Goal: Communication & Community: Answer question/provide support

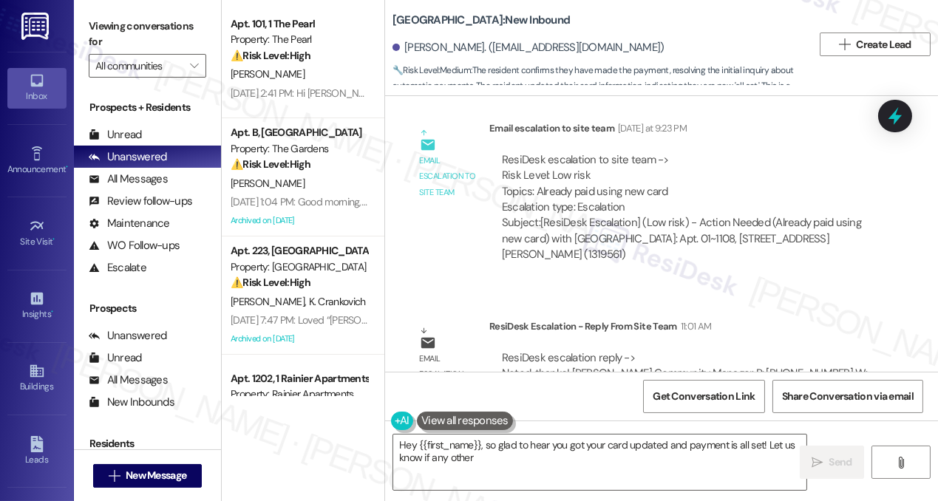
scroll to position [3711, 0]
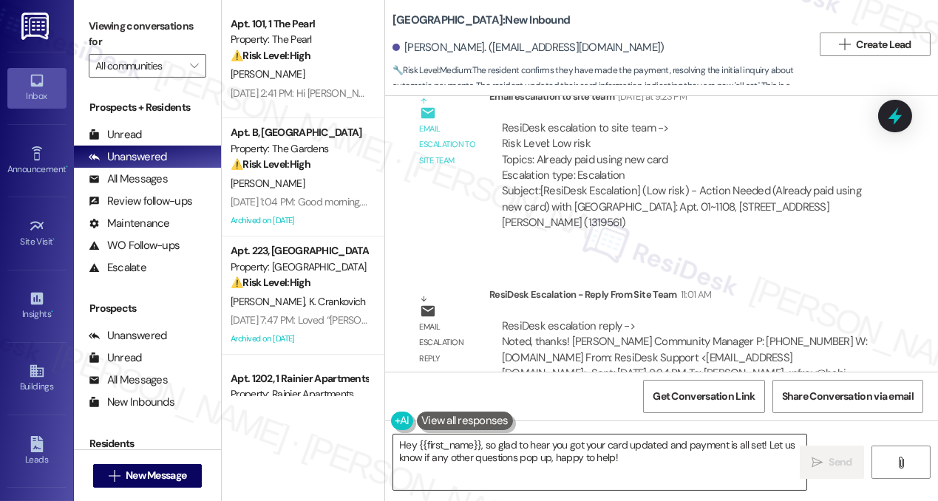
click at [534, 451] on textarea "Hey {{first_name}}, so glad to hear you got your card updated and payment is al…" at bounding box center [599, 462] width 413 height 55
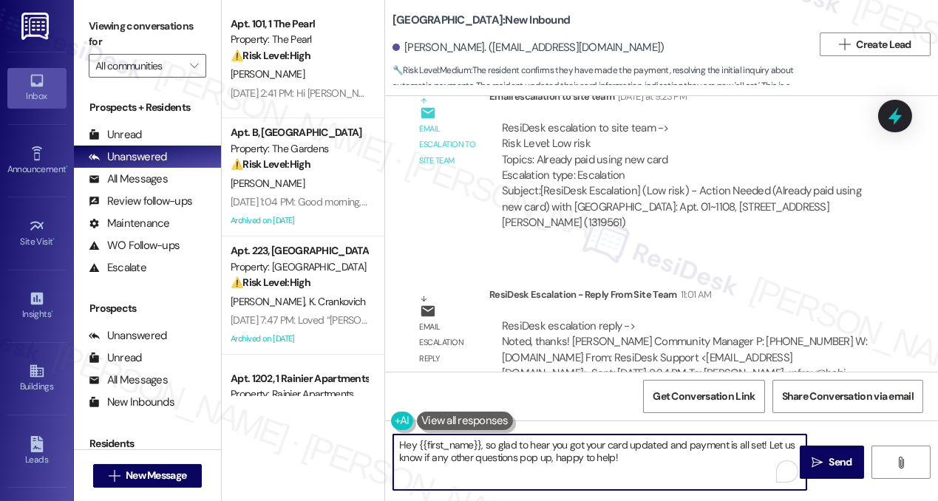
click at [408, 449] on textarea "Hey {{first_name}}, so glad to hear you got your card updated and payment is al…" at bounding box center [599, 462] width 413 height 55
drag, startPoint x: 646, startPoint y: 470, endPoint x: 477, endPoint y: 448, distance: 170.8
click at [477, 448] on textarea "Hi {{first_name}}, so glad to hear you got your card updated and payment is all…" at bounding box center [599, 462] width 413 height 55
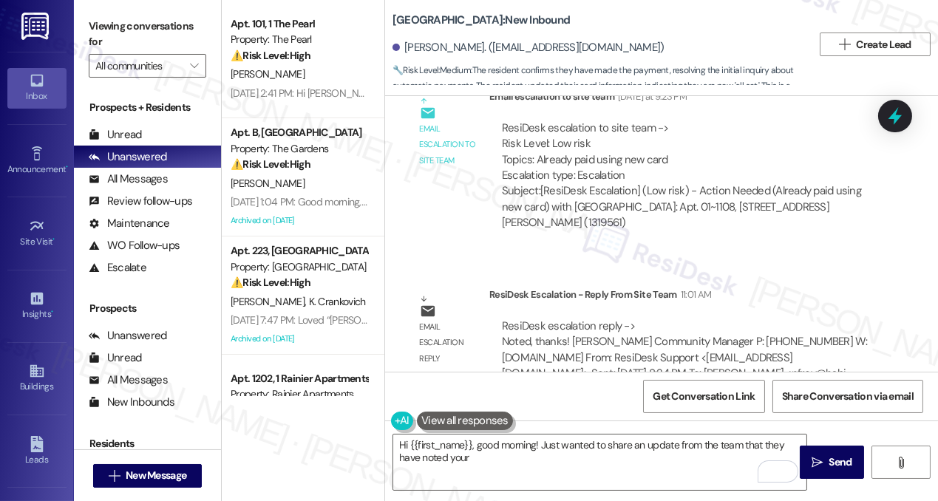
click at [101, 18] on label "Viewing conversations for" at bounding box center [148, 34] width 118 height 39
click at [490, 462] on textarea "Hi {{first_name}}, good morning! Just wanted to share an update from the team t…" at bounding box center [599, 462] width 413 height 55
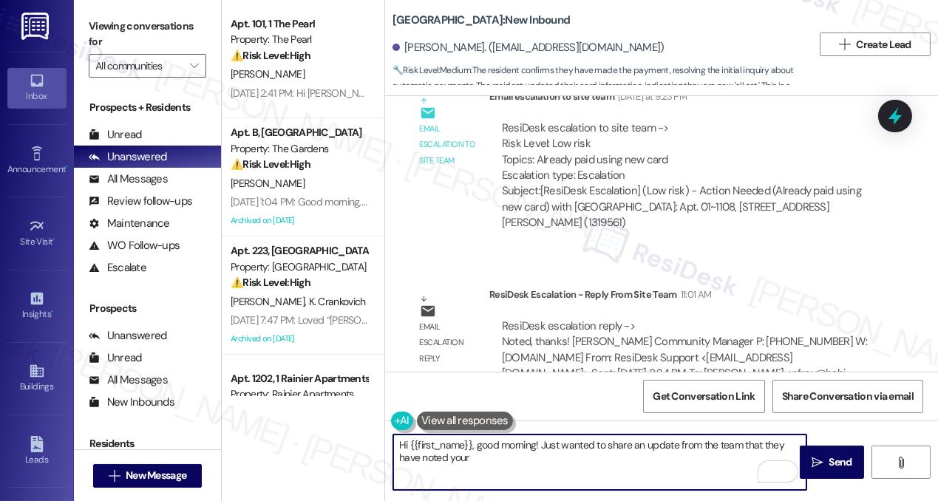
click at [532, 461] on textarea "Hi {{first_name}}, good morning! Just wanted to share an update from the team t…" at bounding box center [599, 462] width 413 height 55
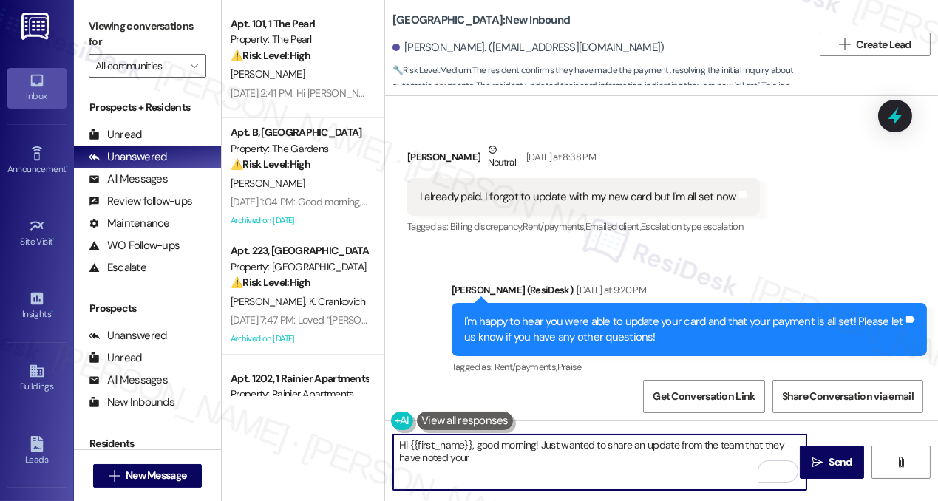
scroll to position [3375, 0]
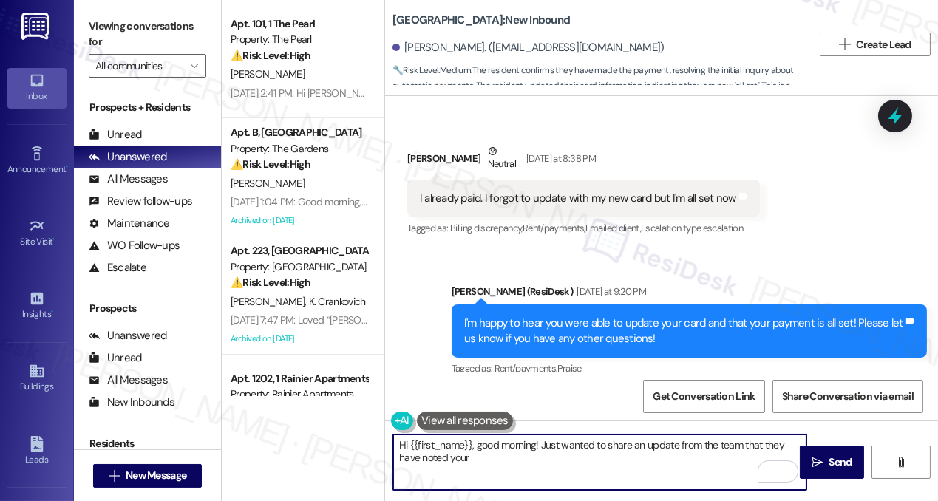
click at [522, 463] on textarea "Hi {{first_name}}, good morning! Just wanted to share an update from the team t…" at bounding box center [599, 462] width 413 height 55
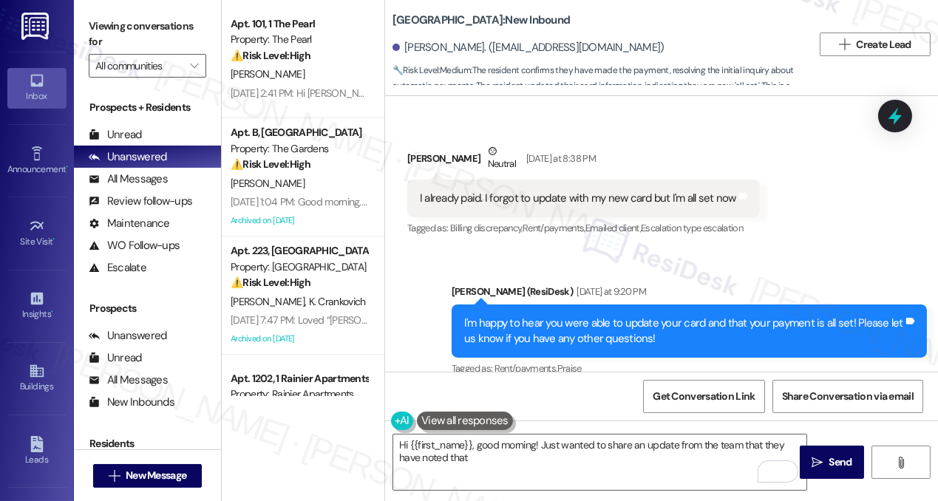
click at [84, 28] on div "Viewing conversations for All communities " at bounding box center [147, 46] width 147 height 92
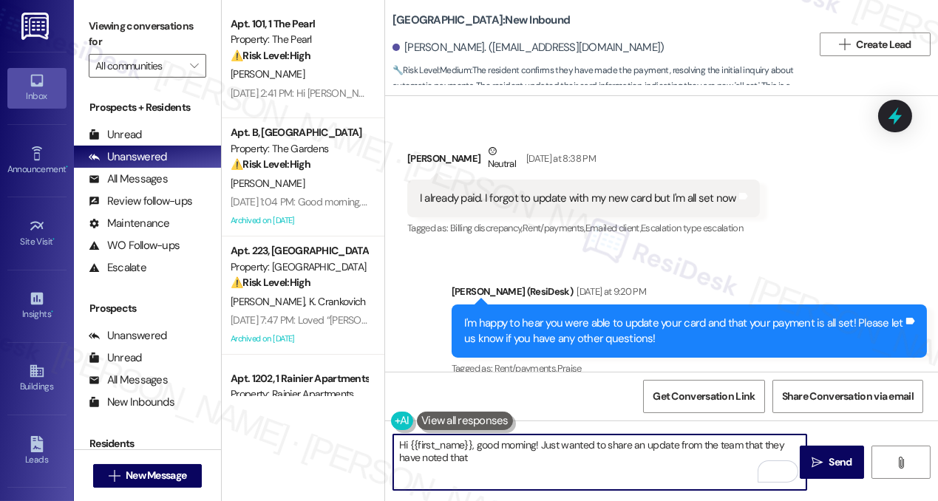
click at [563, 449] on textarea "Hi {{first_name}}, good morning! Just wanted to share an update from the team t…" at bounding box center [599, 462] width 413 height 55
click at [555, 455] on textarea "Hi {{first_name}}, good morning! Just wanted to share an update from the team t…" at bounding box center [599, 462] width 413 height 55
click at [648, 461] on textarea "Hi {{first_name}}, good morning! Just wanted to share an update from the team t…" at bounding box center [599, 462] width 413 height 55
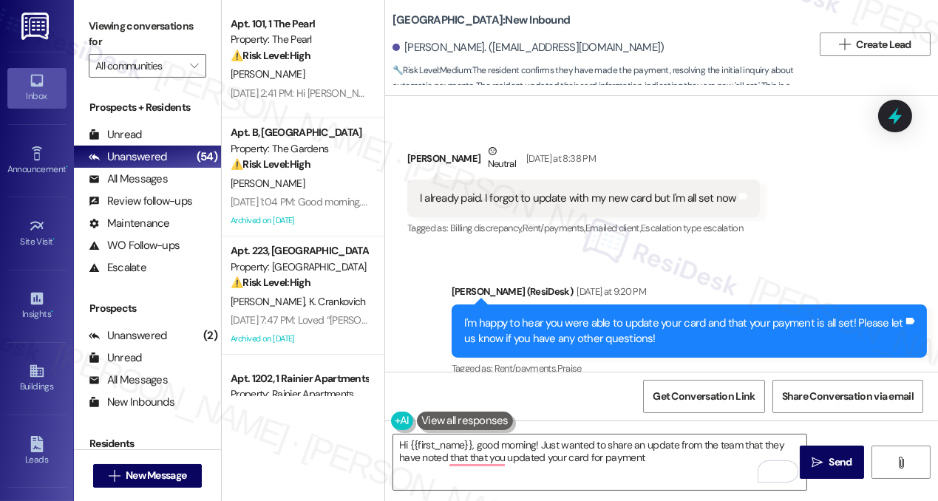
click at [155, 29] on label "Viewing conversations for" at bounding box center [148, 34] width 118 height 39
click at [189, 31] on label "Viewing conversations for" at bounding box center [148, 34] width 118 height 39
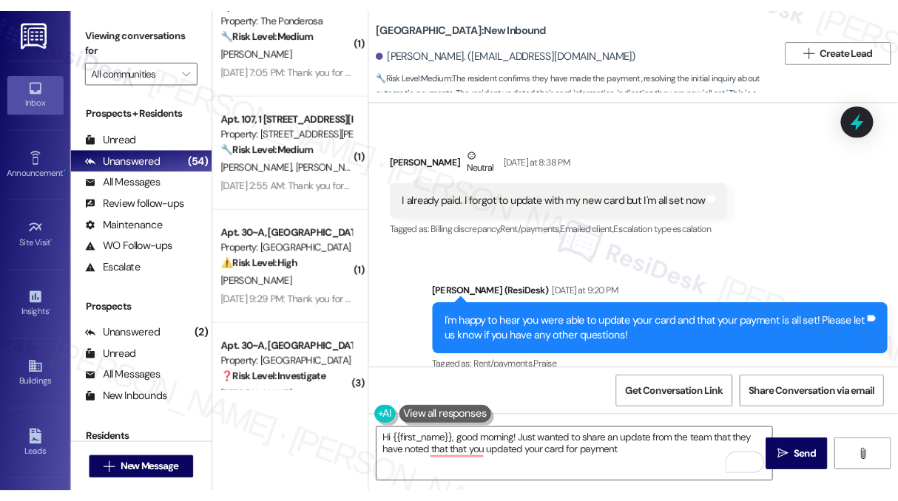
scroll to position [5519, 0]
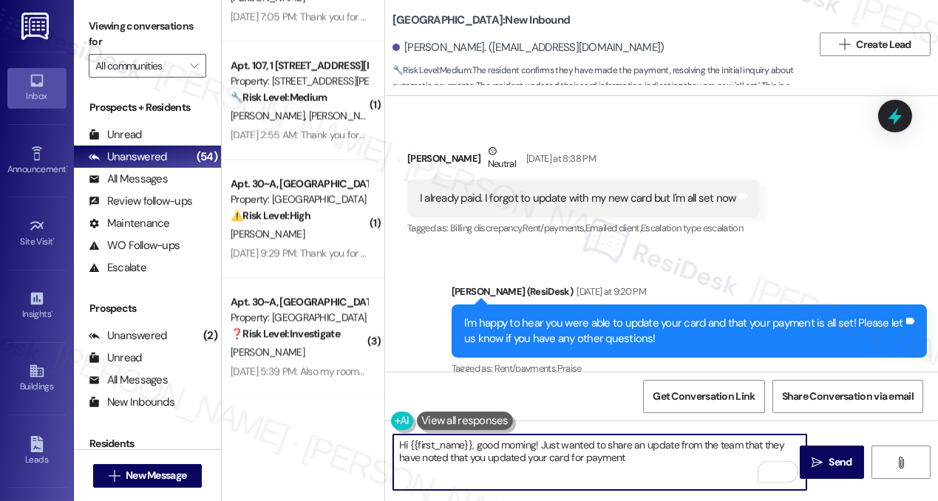
click at [653, 459] on textarea "Hi {{first_name}}, good morning! Just wanted to share an update from the team t…" at bounding box center [599, 462] width 413 height 55
click at [543, 441] on textarea "Hi {{first_name}}, good morning! Just wanted to share an update from the team t…" at bounding box center [599, 462] width 413 height 55
click at [669, 471] on textarea "Hi {{first_name}}, good morning! Just wanted to share an update from the team t…" at bounding box center [599, 462] width 413 height 55
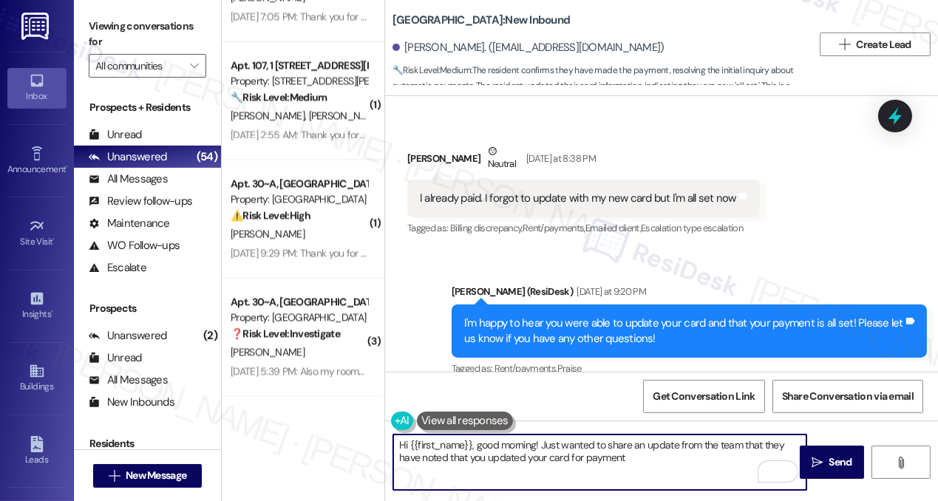
click at [683, 317] on div "I'm happy to hear you were able to update your card and that your payment is al…" at bounding box center [683, 332] width 439 height 32
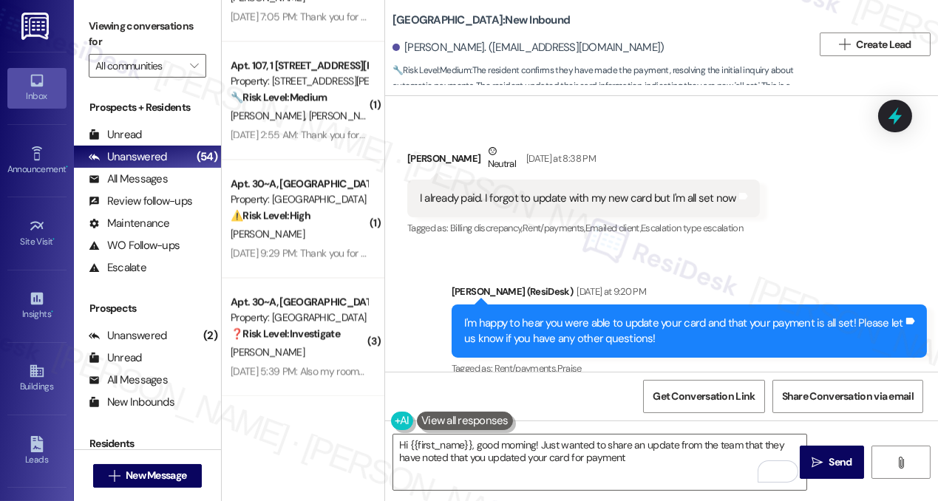
drag, startPoint x: 682, startPoint y: 317, endPoint x: 699, endPoint y: 311, distance: 18.3
click at [683, 317] on div "I'm happy to hear you were able to update your card and that your payment is al…" at bounding box center [683, 332] width 439 height 32
click at [181, 25] on label "Viewing conversations for" at bounding box center [148, 34] width 118 height 39
click at [193, 22] on label "Viewing conversations for" at bounding box center [148, 34] width 118 height 39
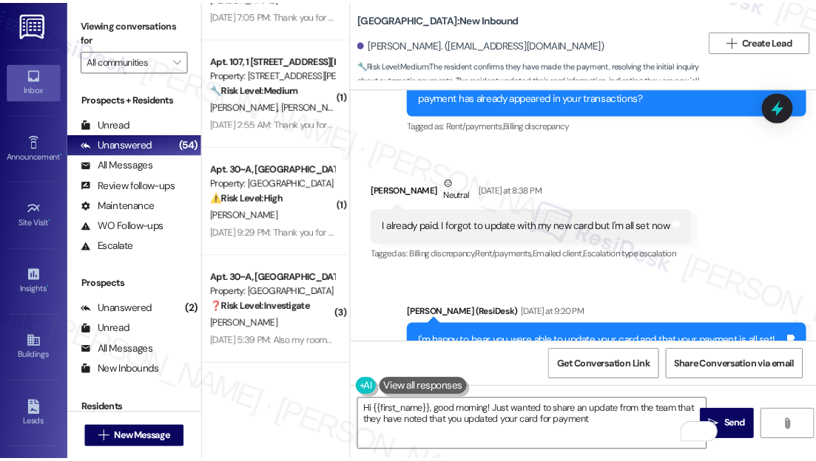
scroll to position [3454, 0]
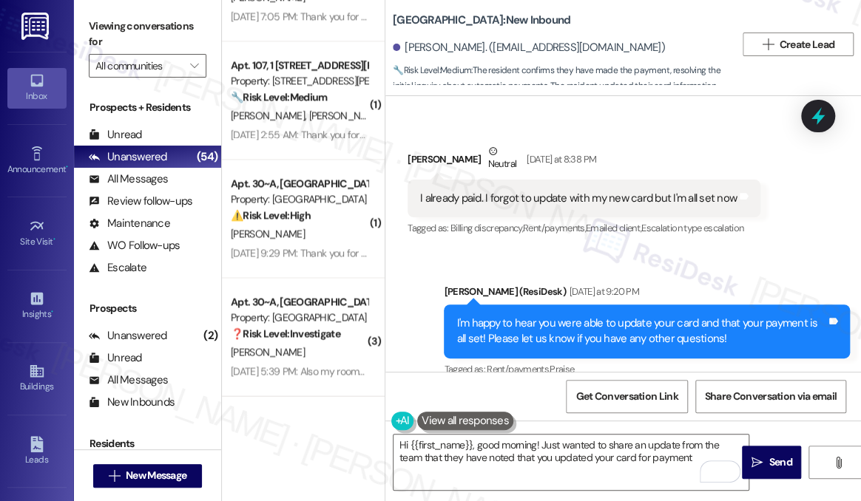
click at [165, 25] on label "Viewing conversations for" at bounding box center [148, 34] width 118 height 39
click at [575, 445] on textarea "Hi {{first_name}}, good morning! Just wanted to share an update from the team t…" at bounding box center [570, 462] width 355 height 55
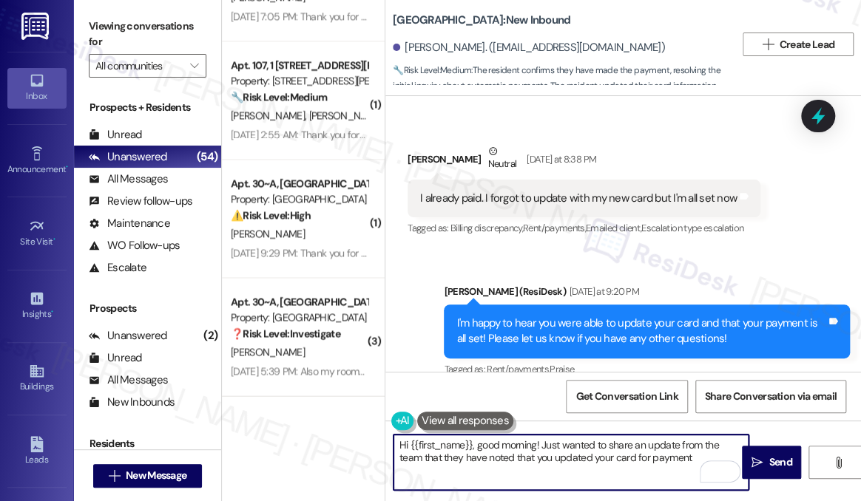
click at [575, 445] on textarea "Hi {{first_name}}, good morning! Just wanted to share an update from the team t…" at bounding box center [570, 462] width 355 height 55
click at [542, 449] on textarea "Hi {{first_name}}, good morning! Just wanted to share an update from the team t…" at bounding box center [570, 462] width 355 height 55
click at [662, 458] on textarea "Hi {{first_name}}, good morning! Just wanted to share an update from the team t…" at bounding box center [570, 462] width 355 height 55
click at [671, 458] on textarea "Hi {{first_name}}, good morning! Just wanted to share an update from the team t…" at bounding box center [570, 462] width 355 height 55
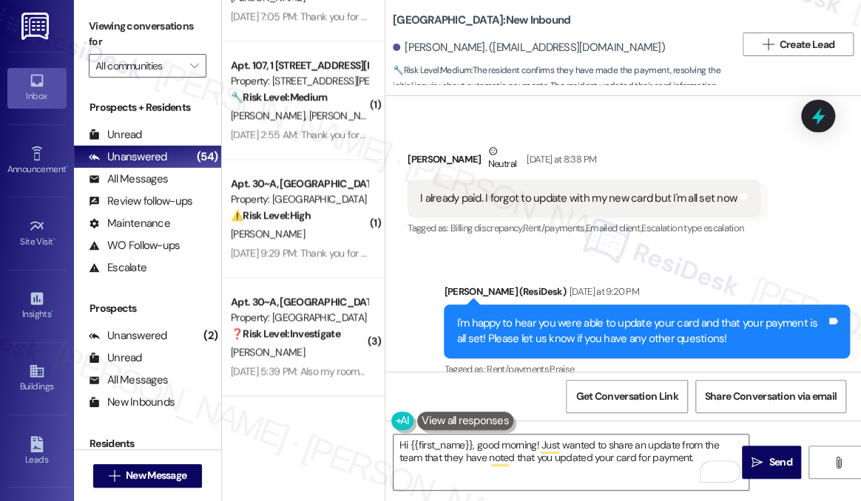
click at [179, 25] on label "Viewing conversations for" at bounding box center [148, 34] width 118 height 39
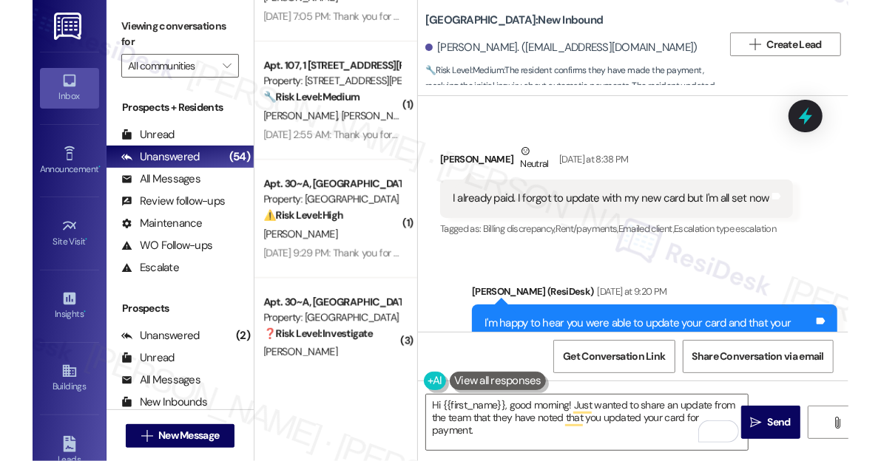
scroll to position [3894, 0]
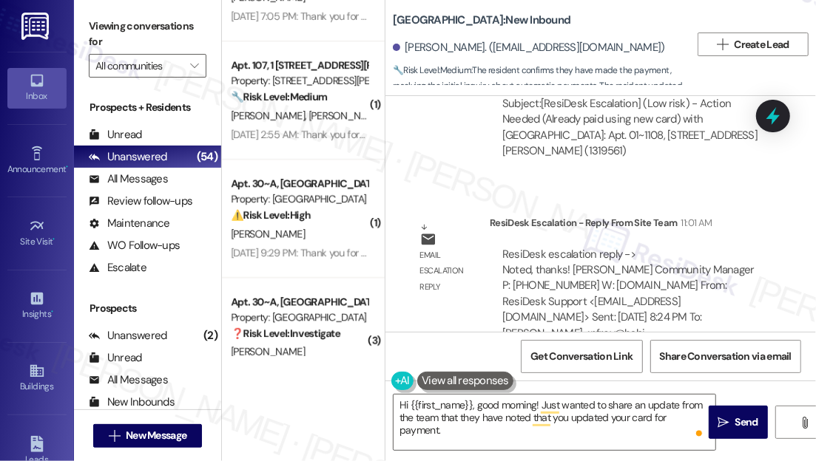
click at [548, 247] on div "ResiDesk escalation reply -> Noted, thanks! [PERSON_NAME] Community Manager P: …" at bounding box center [628, 294] width 252 height 94
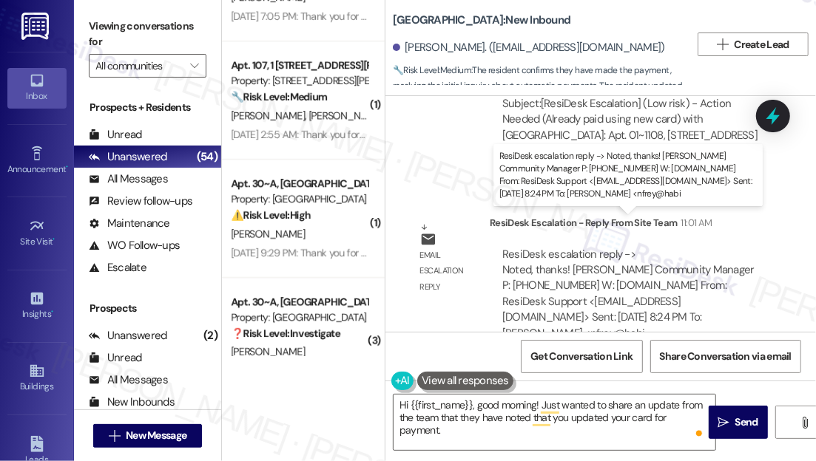
click at [536, 247] on div "ResiDesk escalation reply -> Noted, thanks! [PERSON_NAME] Community Manager P: …" at bounding box center [628, 294] width 252 height 94
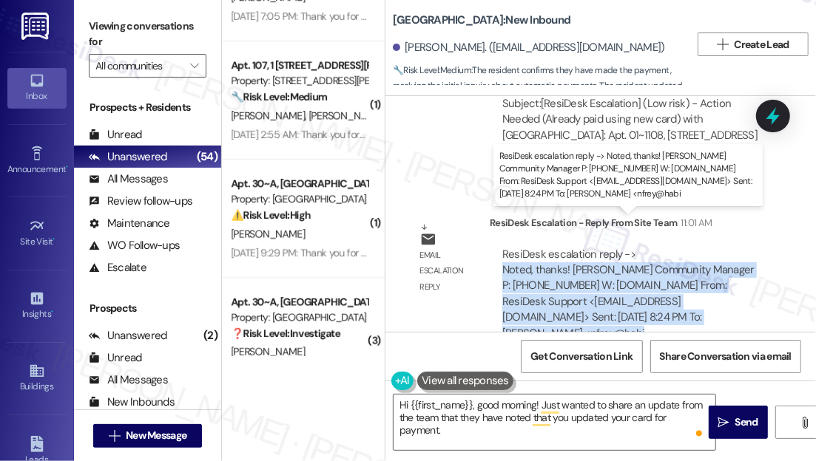
click at [536, 247] on div "ResiDesk escalation reply -> Noted, thanks! [PERSON_NAME] Community Manager P: …" at bounding box center [628, 294] width 252 height 94
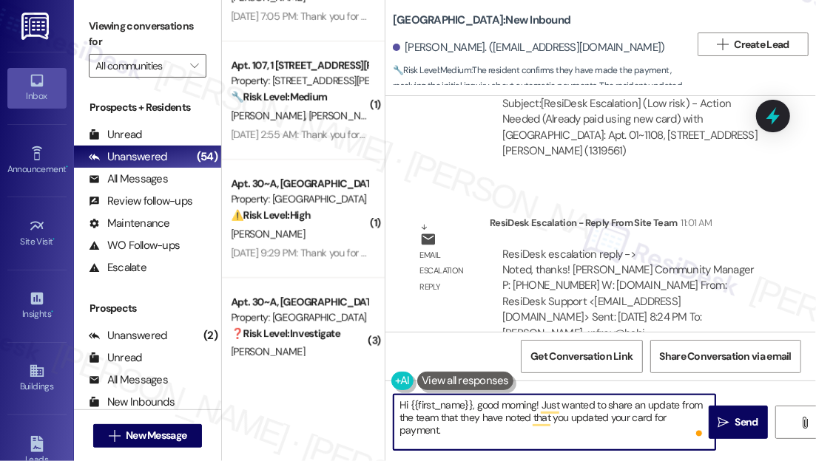
click at [512, 417] on textarea "Hi {{first_name}}, good morning! Just wanted to share an update from the team t…" at bounding box center [554, 422] width 322 height 55
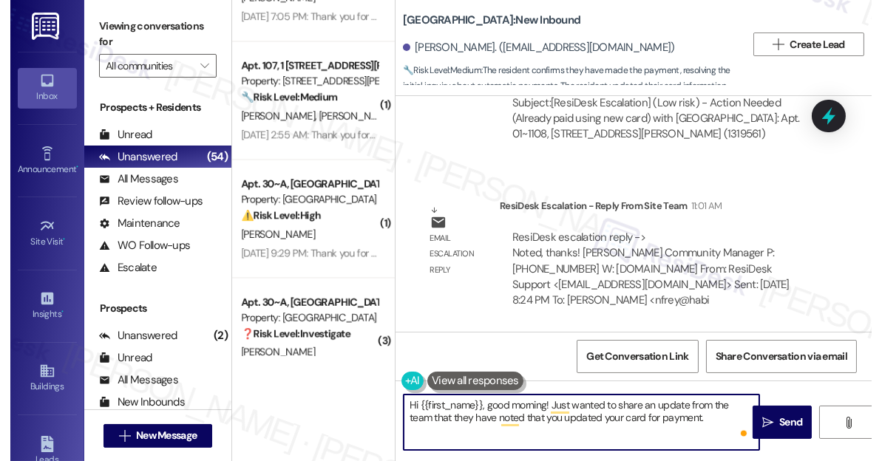
scroll to position [3831, 0]
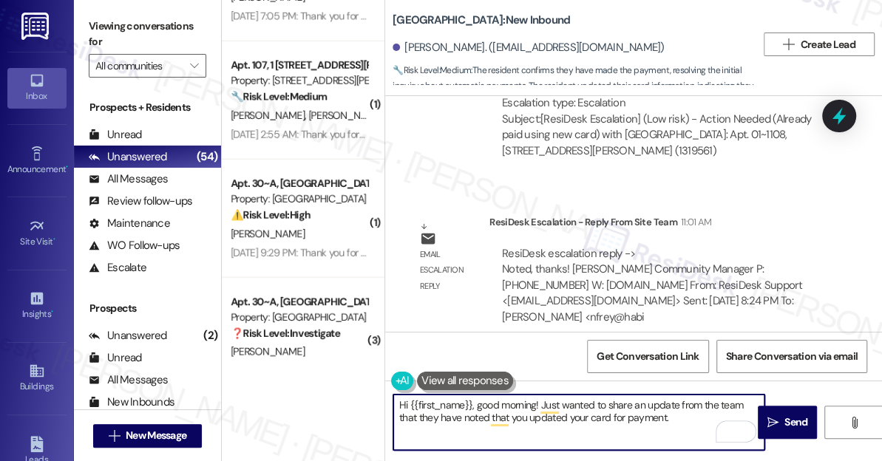
click at [521, 405] on textarea "Hi {{first_name}}, good morning! Just wanted to share an update from the team t…" at bounding box center [578, 422] width 371 height 55
click at [520, 405] on textarea "Hi {{first_name}}, good morning! Just wanted to share an update from the team t…" at bounding box center [578, 422] width 371 height 55
click at [674, 414] on textarea "Hi {{first_name}}, good morning! Just wanted to share an update from the team t…" at bounding box center [578, 422] width 371 height 55
click at [520, 414] on textarea "Hi {{first_name}}, good morning! Just wanted to share an update from the team t…" at bounding box center [578, 422] width 371 height 55
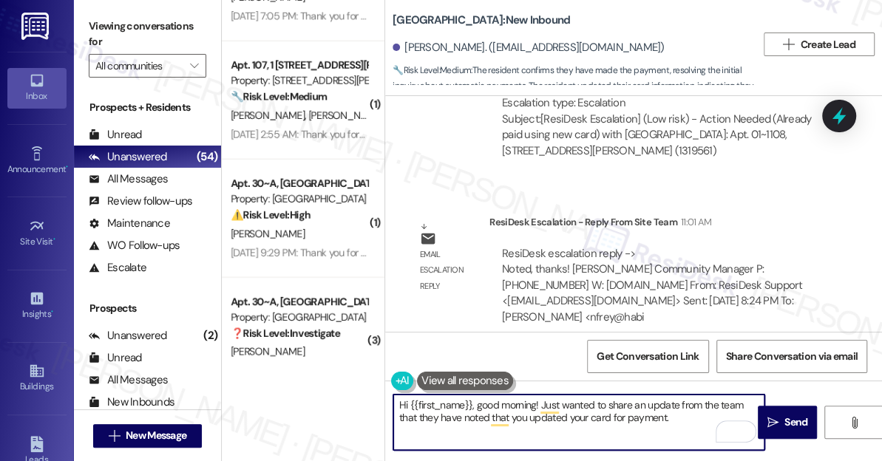
click at [520, 414] on textarea "Hi {{first_name}}, good morning! Just wanted to share an update from the team t…" at bounding box center [578, 422] width 371 height 55
click at [668, 415] on textarea "Hi {{first_name}}, good morning! Just wanted to share an update from the team t…" at bounding box center [578, 422] width 371 height 55
click at [676, 420] on textarea "Hi {{first_name}}, good morning! Just wanted to share an update from the team t…" at bounding box center [578, 422] width 371 height 55
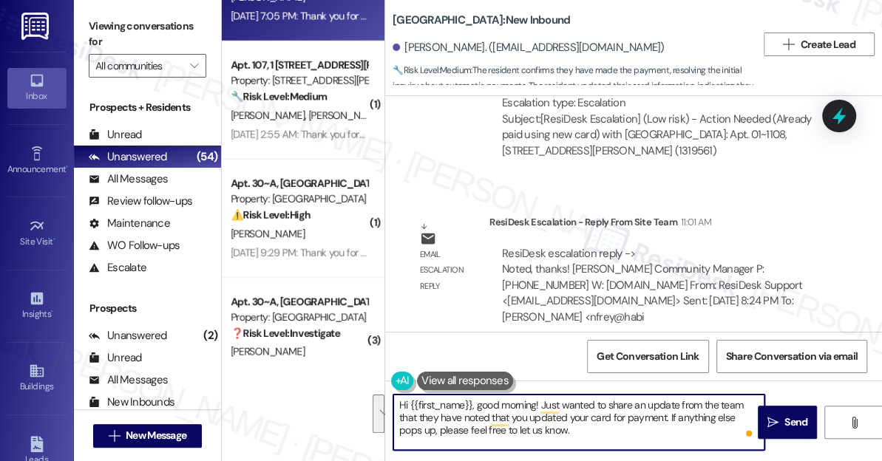
type textarea "Hi {{first_name}}, good morning! Just wanted to share an update from the team t…"
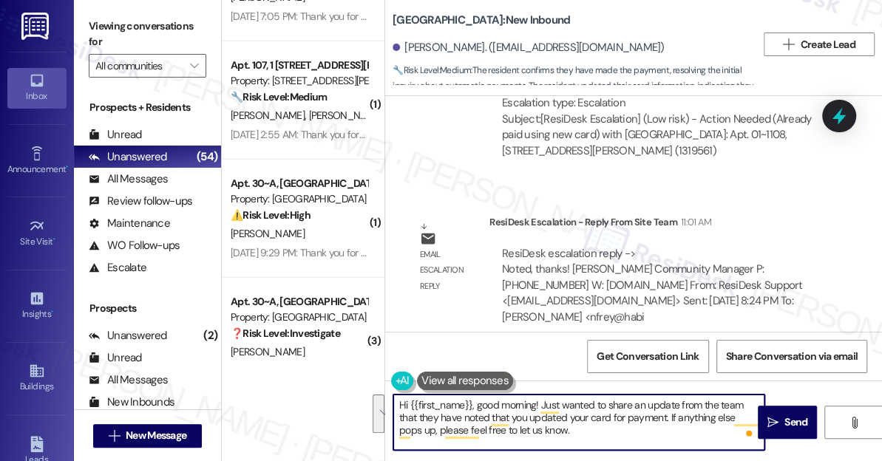
click at [586, 254] on div "ResiDesk escalation reply -> Noted, thanks! [PERSON_NAME] Community Manager P: …" at bounding box center [652, 285] width 301 height 78
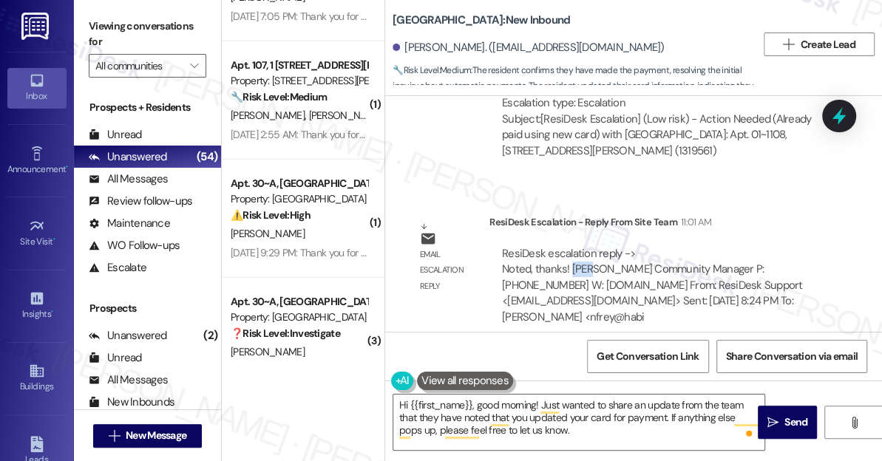
click at [586, 254] on div "ResiDesk escalation reply -> Noted, thanks! [PERSON_NAME] Community Manager P: …" at bounding box center [652, 285] width 301 height 78
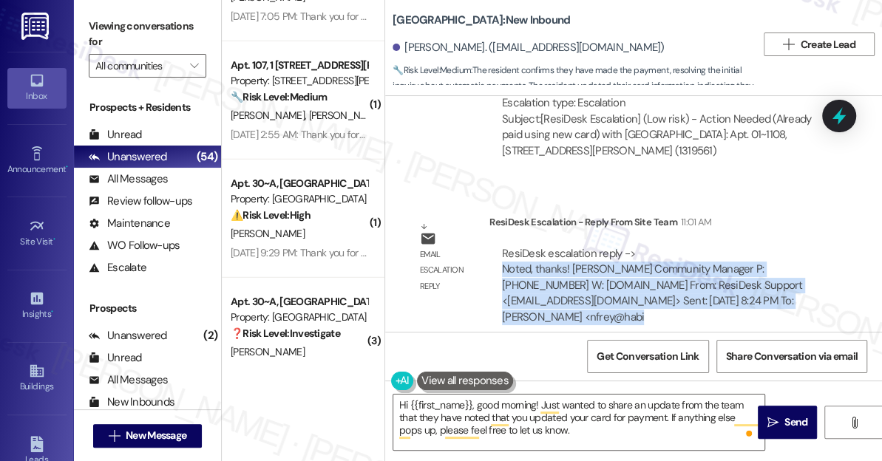
click at [586, 254] on div "ResiDesk escalation reply -> Noted, thanks! [PERSON_NAME] Community Manager P: …" at bounding box center [652, 285] width 301 height 78
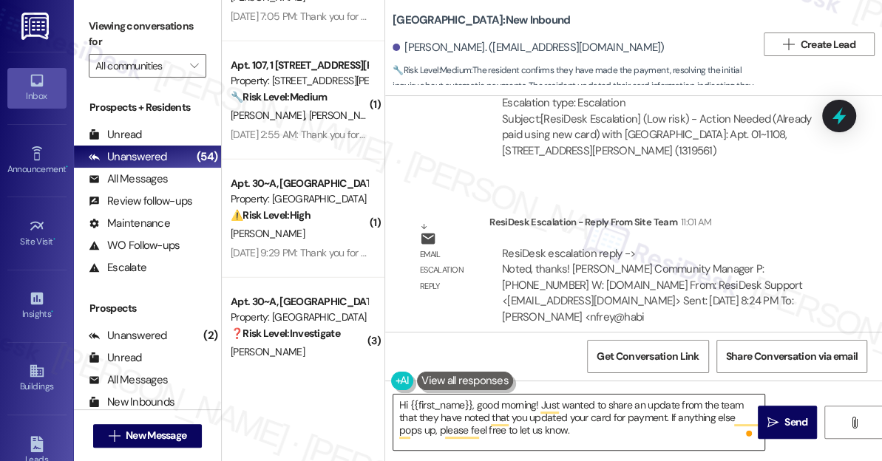
click at [504, 413] on textarea "Hi {{first_name}}, good morning! Just wanted to share an update from the team t…" at bounding box center [578, 422] width 371 height 55
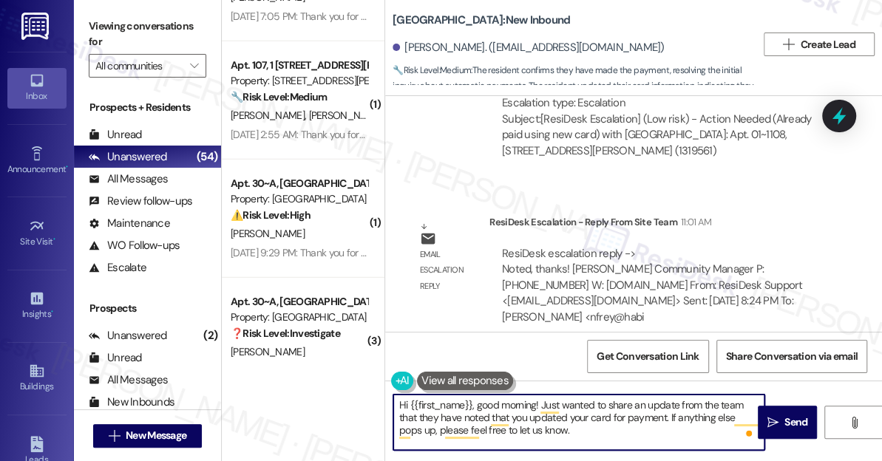
click at [685, 434] on textarea "Hi {{first_name}}, good morning! Just wanted to share an update from the team t…" at bounding box center [578, 422] width 371 height 55
click at [639, 414] on textarea "Hi {{first_name}}, good morning! Just wanted to share an update from the team t…" at bounding box center [578, 422] width 371 height 55
click at [591, 436] on textarea "Hi {{first_name}}, good morning! Just wanted to share an update from the team t…" at bounding box center [578, 422] width 371 height 55
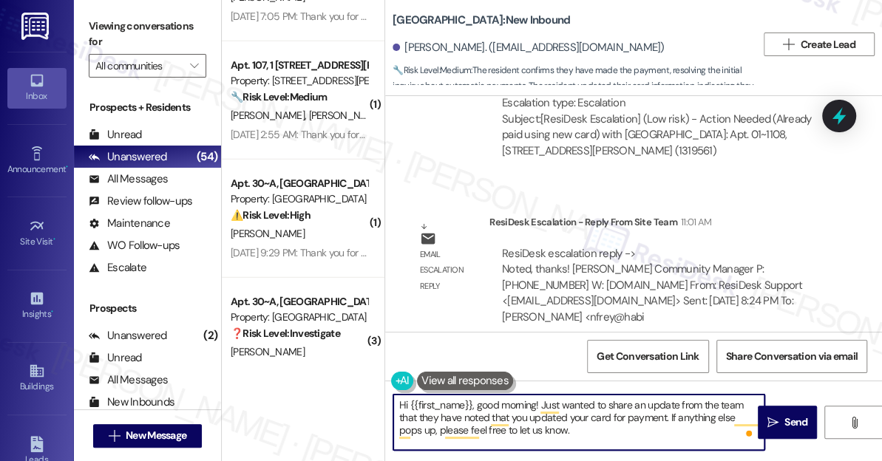
click at [641, 435] on textarea "Hi {{first_name}}, good morning! Just wanted to share an update from the team t…" at bounding box center [578, 422] width 371 height 55
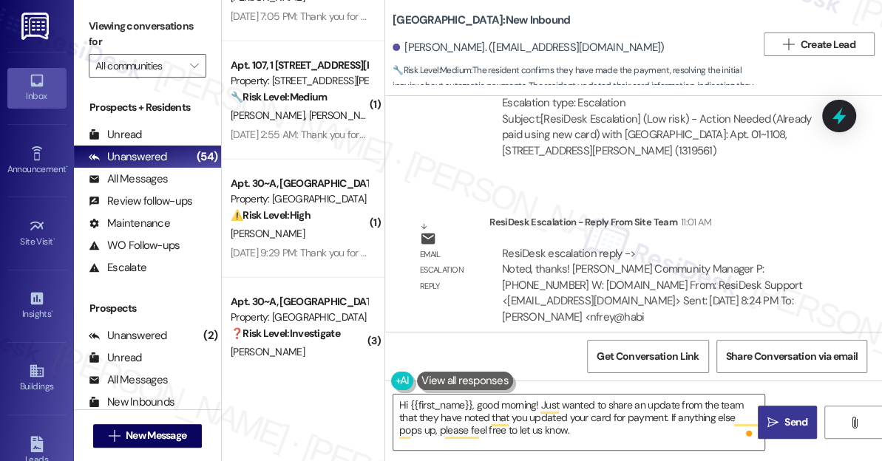
click at [793, 428] on span "Send" at bounding box center [796, 423] width 23 height 16
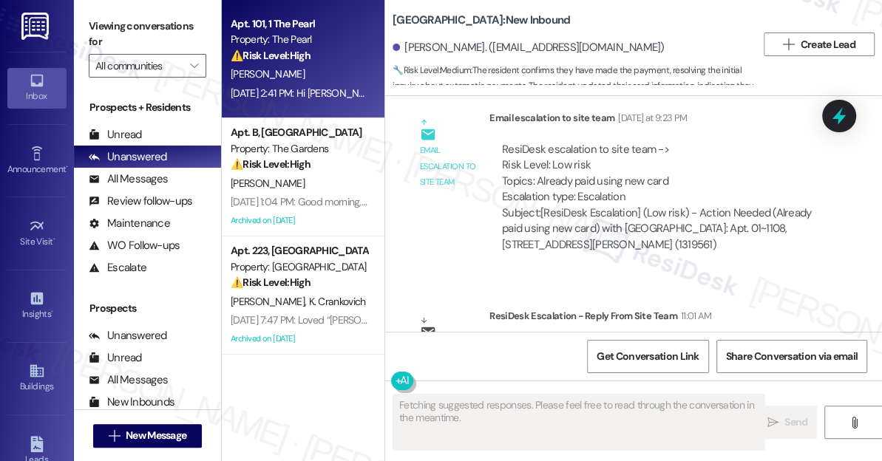
scroll to position [3630, 0]
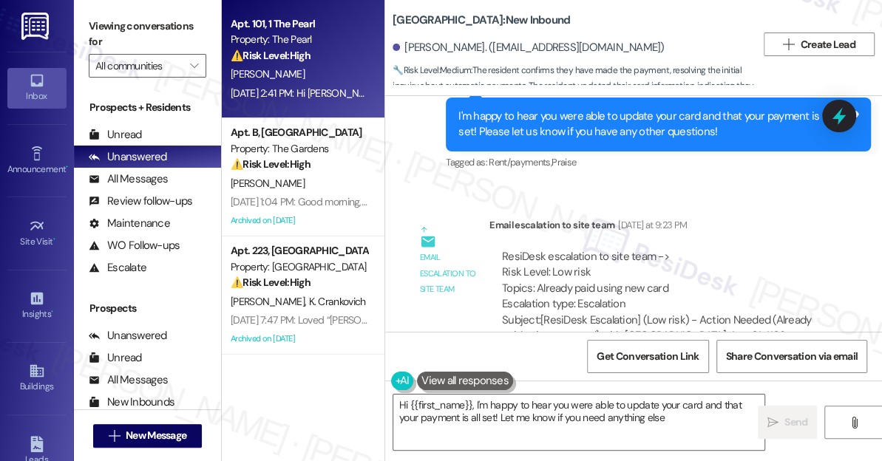
type textarea "Hi {{first_name}}, I'm happy to hear you were able to update your card and that…"
